Goal: Complete application form

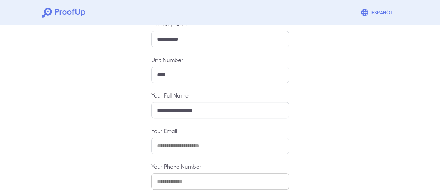
scroll to position [123, 0]
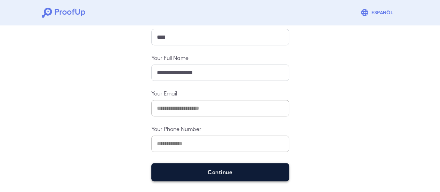
click at [207, 170] on button "Continue" at bounding box center [220, 172] width 138 height 18
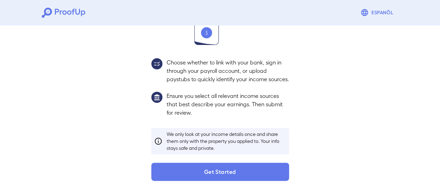
scroll to position [113, 0]
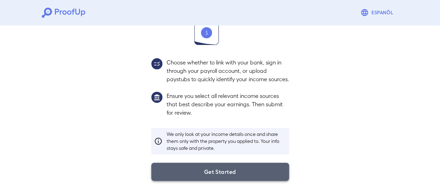
click at [205, 169] on button "Get Started" at bounding box center [220, 171] width 138 height 18
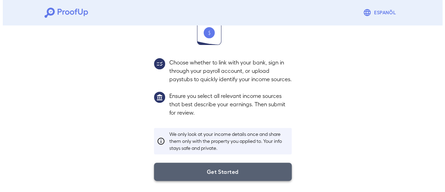
scroll to position [74, 0]
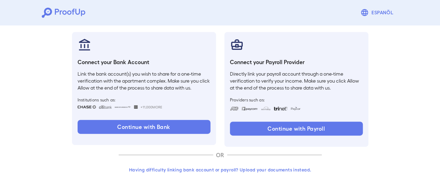
click at [266, 168] on button "Having difficulty linking bank account or payroll? Upload your documents instea…" at bounding box center [220, 169] width 203 height 13
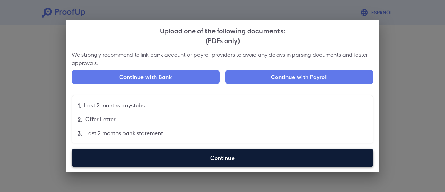
click at [203, 157] on label "Continue" at bounding box center [223, 158] width 302 height 18
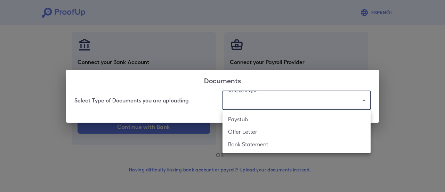
click at [313, 98] on body "Espanõl Go back How Would You Like to Verify Your Income? There are multiple wa…" at bounding box center [222, 59] width 445 height 266
click at [294, 135] on li "Offer Letter" at bounding box center [297, 131] width 148 height 13
type input "**********"
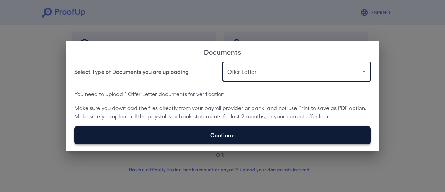
click at [202, 137] on label "Continue" at bounding box center [222, 135] width 296 height 18
click at [75, 144] on input "Continue" at bounding box center [74, 144] width 0 height 0
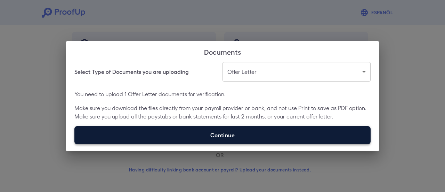
type input "**********"
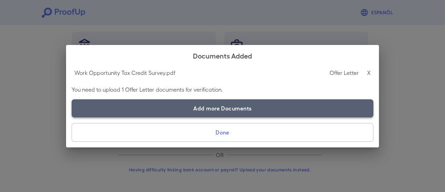
click at [213, 110] on label "Add more Documents" at bounding box center [223, 108] width 302 height 18
click at [72, 117] on input "Add more Documents" at bounding box center [72, 117] width 0 height 0
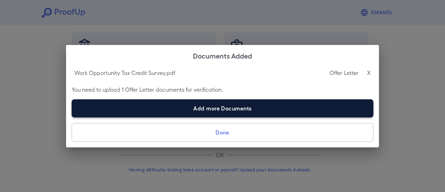
type input "**********"
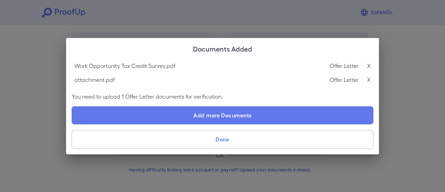
click at [249, 139] on button "Done" at bounding box center [223, 139] width 302 height 19
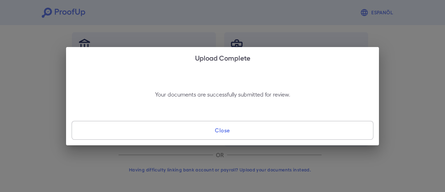
click at [249, 137] on button "Close" at bounding box center [223, 130] width 302 height 19
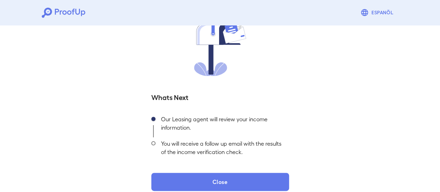
scroll to position [75, 0]
